Goal: Task Accomplishment & Management: Use online tool/utility

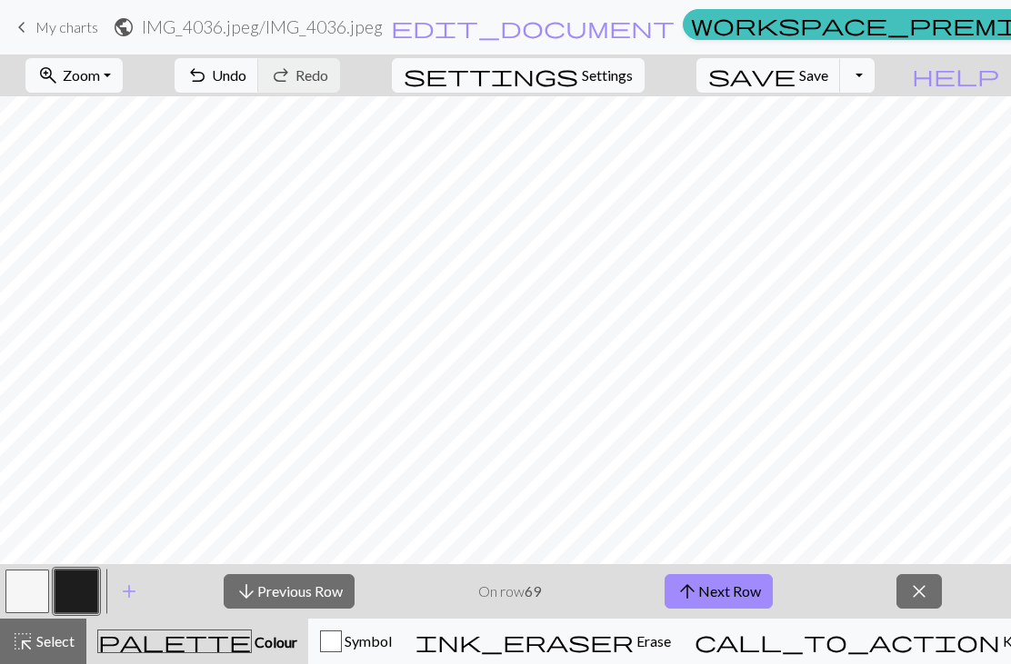
click at [729, 584] on button "arrow_upward Next Row" at bounding box center [718, 591] width 108 height 35
click at [728, 583] on button "arrow_upward Next Row" at bounding box center [718, 591] width 108 height 35
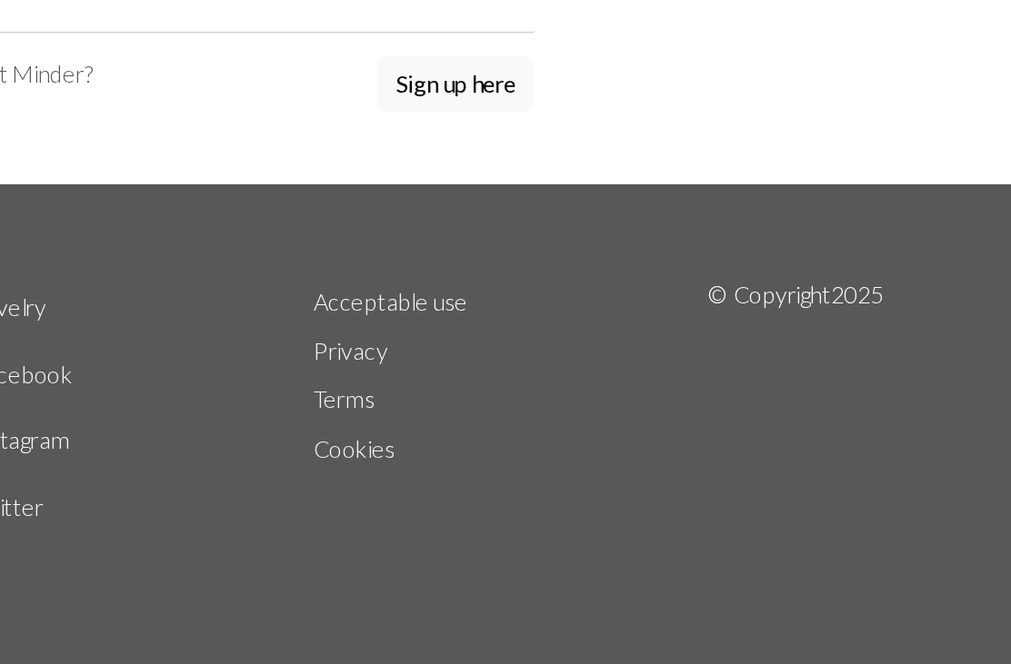
type input "[EMAIL_ADDRESS][DOMAIN_NAME]"
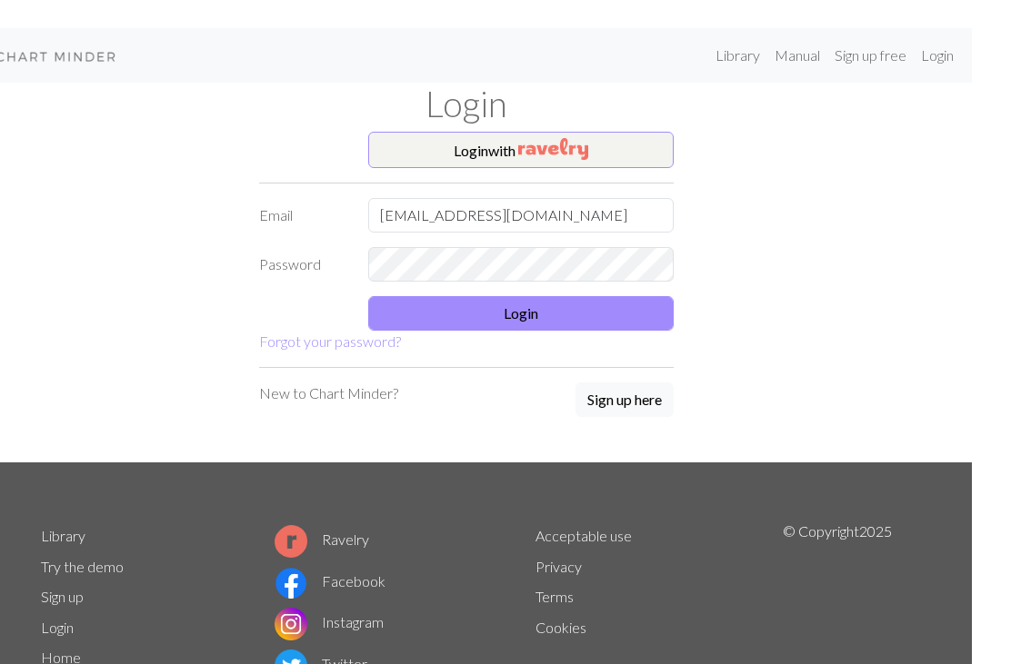
scroll to position [70, 0]
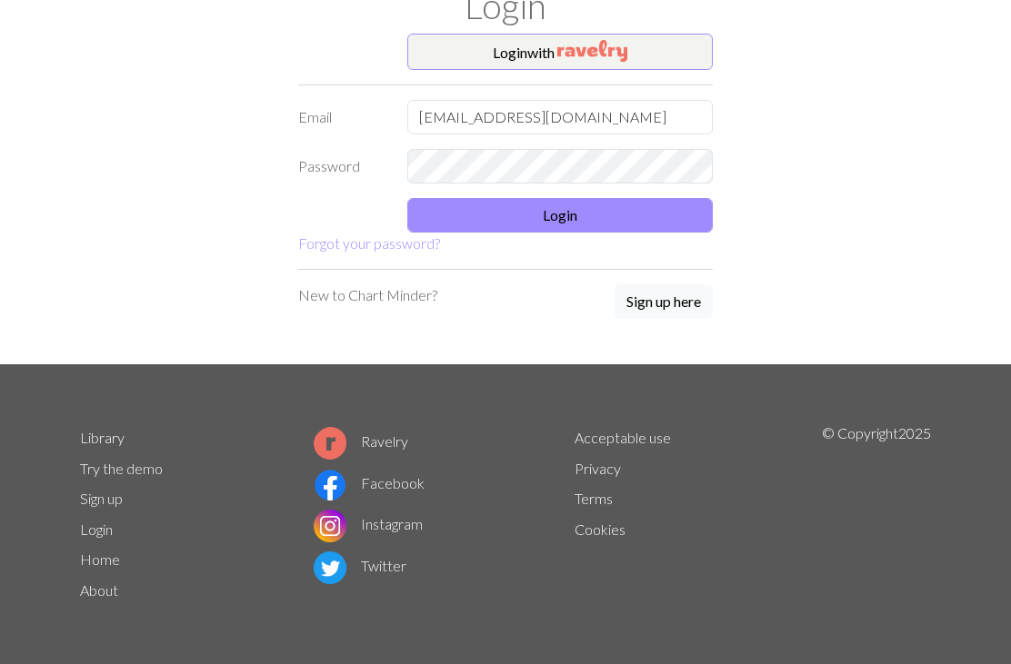
click at [510, 206] on button "Login" at bounding box center [559, 215] width 305 height 35
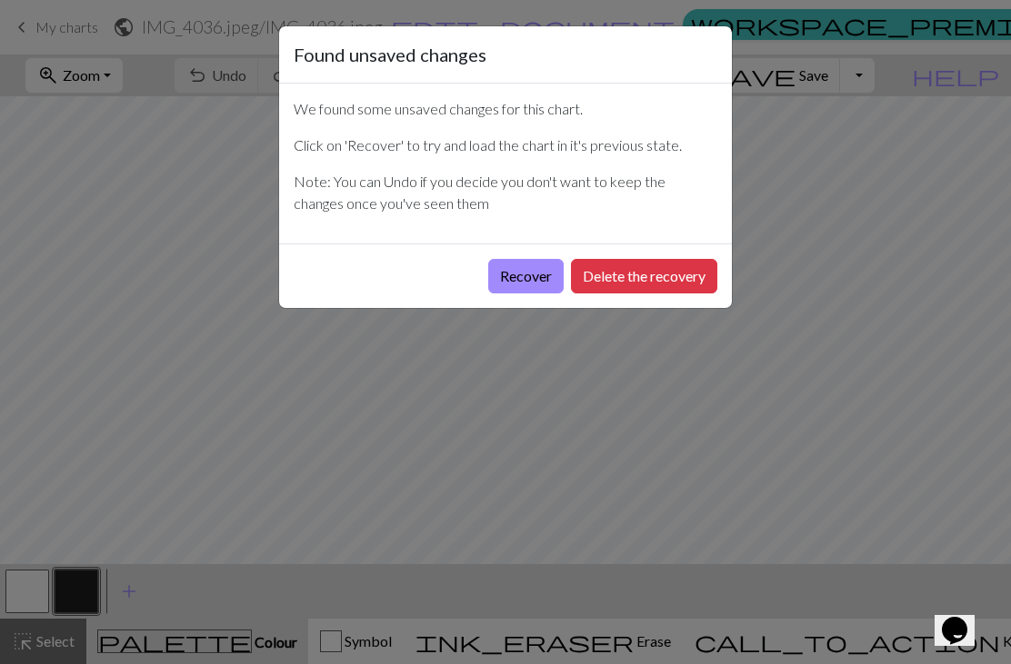
click at [525, 307] on div "Recover Delete the recovery" at bounding box center [505, 276] width 453 height 65
click at [554, 272] on button "Recover" at bounding box center [525, 276] width 75 height 35
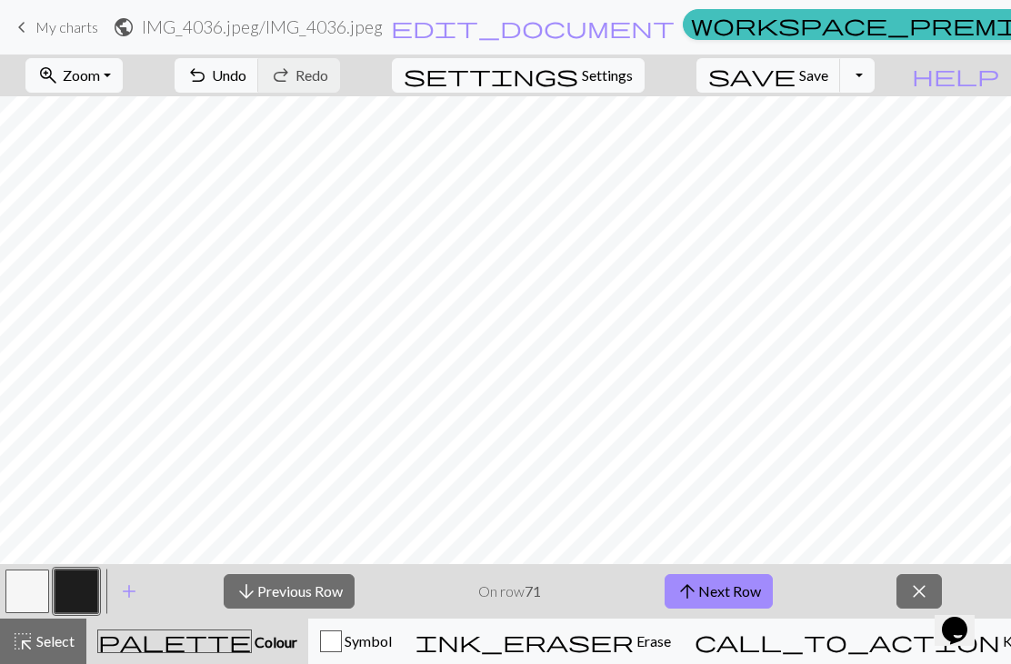
click at [123, 70] on button "zoom_in Zoom Zoom" at bounding box center [73, 75] width 97 height 35
click at [149, 206] on button "50%" at bounding box center [98, 218] width 144 height 29
click at [728, 600] on button "arrow_upward Next Row" at bounding box center [718, 591] width 108 height 35
click at [719, 602] on button "arrow_upward Next Row" at bounding box center [718, 591] width 108 height 35
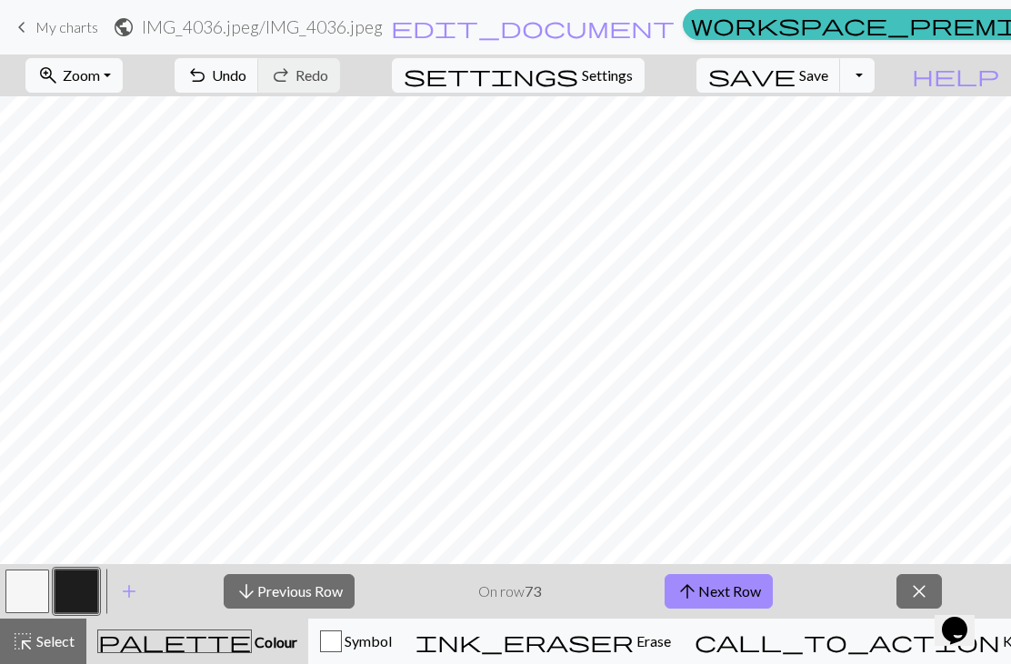
click at [718, 601] on button "arrow_upward Next Row" at bounding box center [718, 591] width 108 height 35
click at [683, 619] on button "call_to_action Knitting mode Knitting mode" at bounding box center [893, 641] width 421 height 45
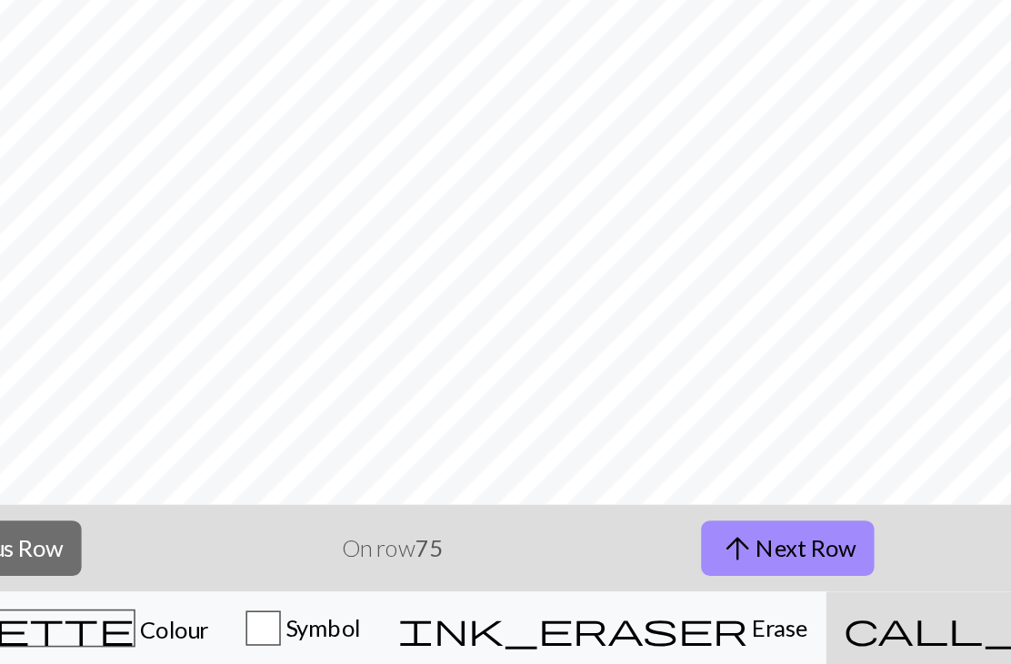
click at [606, 574] on button "arrow_upward Next Row" at bounding box center [660, 591] width 108 height 35
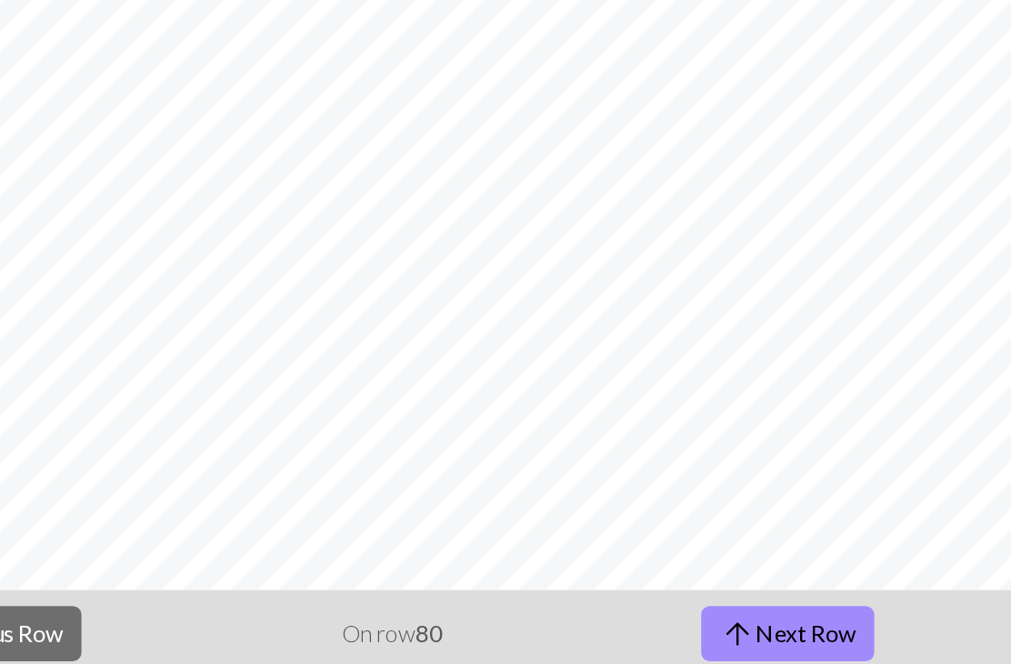
click at [606, 574] on button "arrow_upward Next Row" at bounding box center [660, 591] width 108 height 35
